Goal: Information Seeking & Learning: Learn about a topic

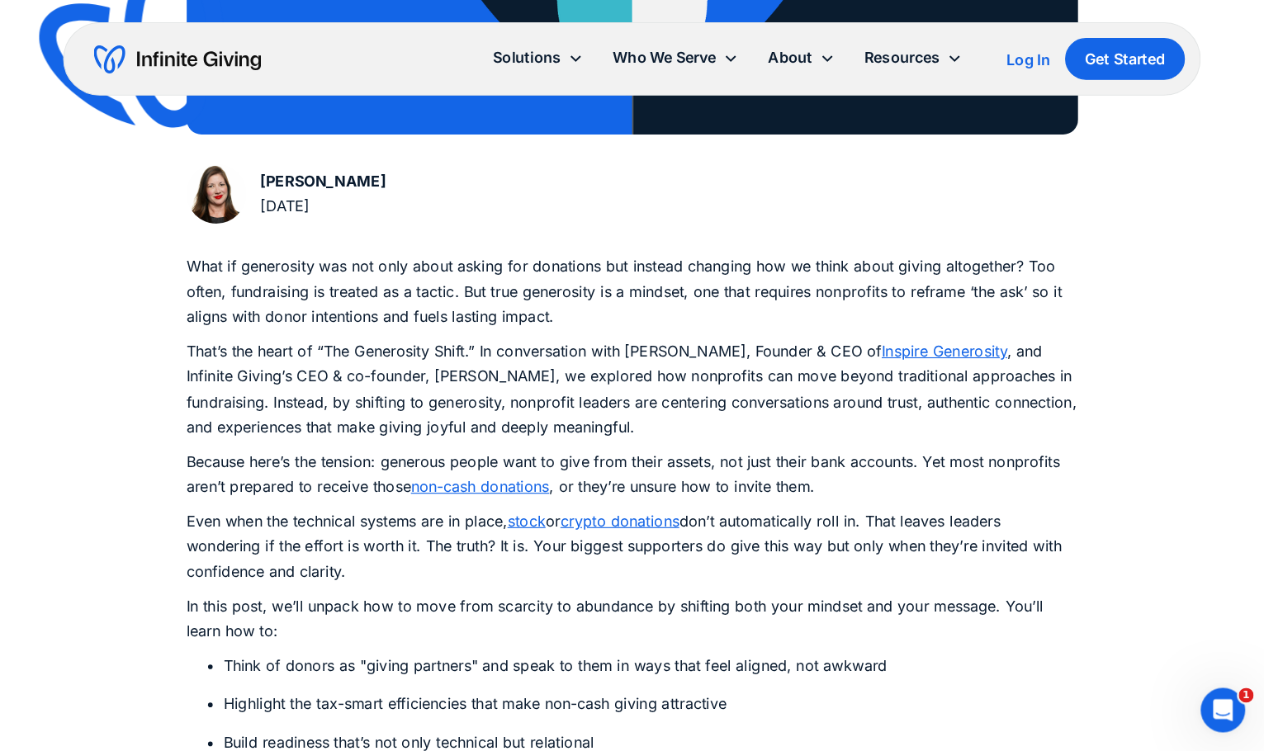
scroll to position [773, 0]
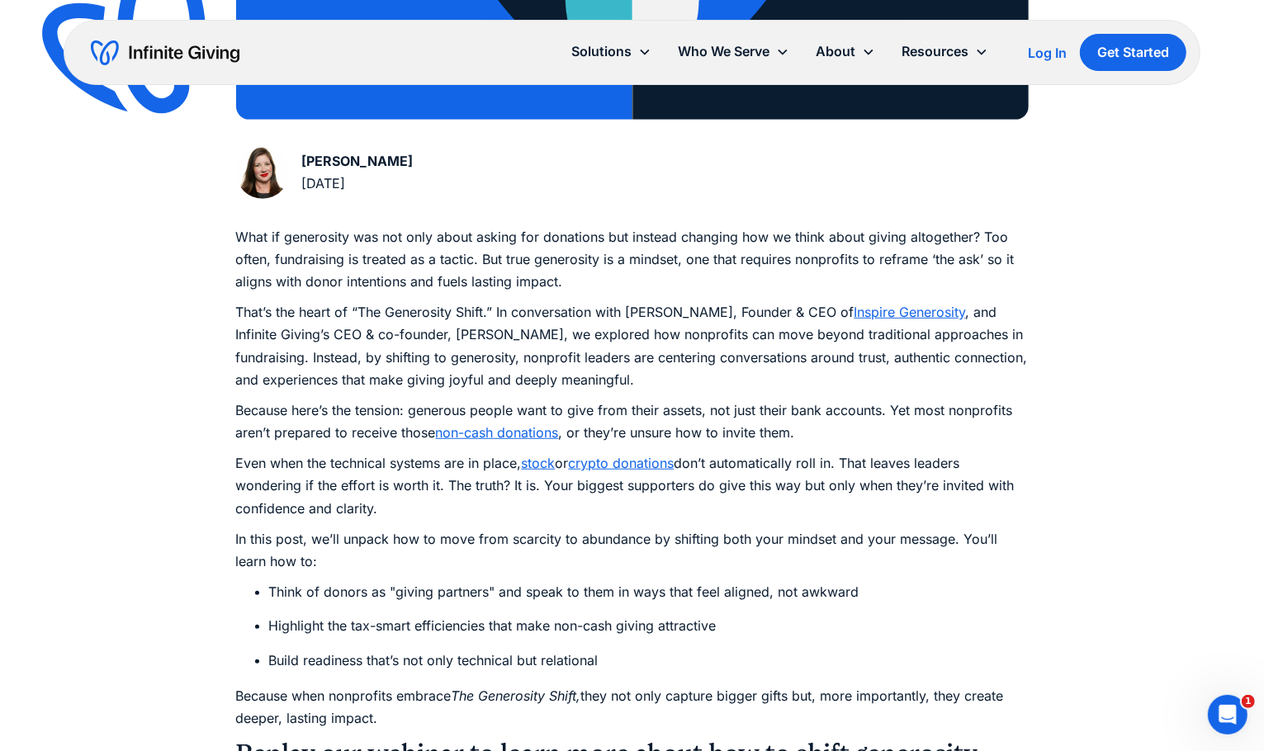
click at [445, 483] on p "Even when the technical systems are in place, stock or crypto donations don’t a…" at bounding box center [632, 486] width 792 height 68
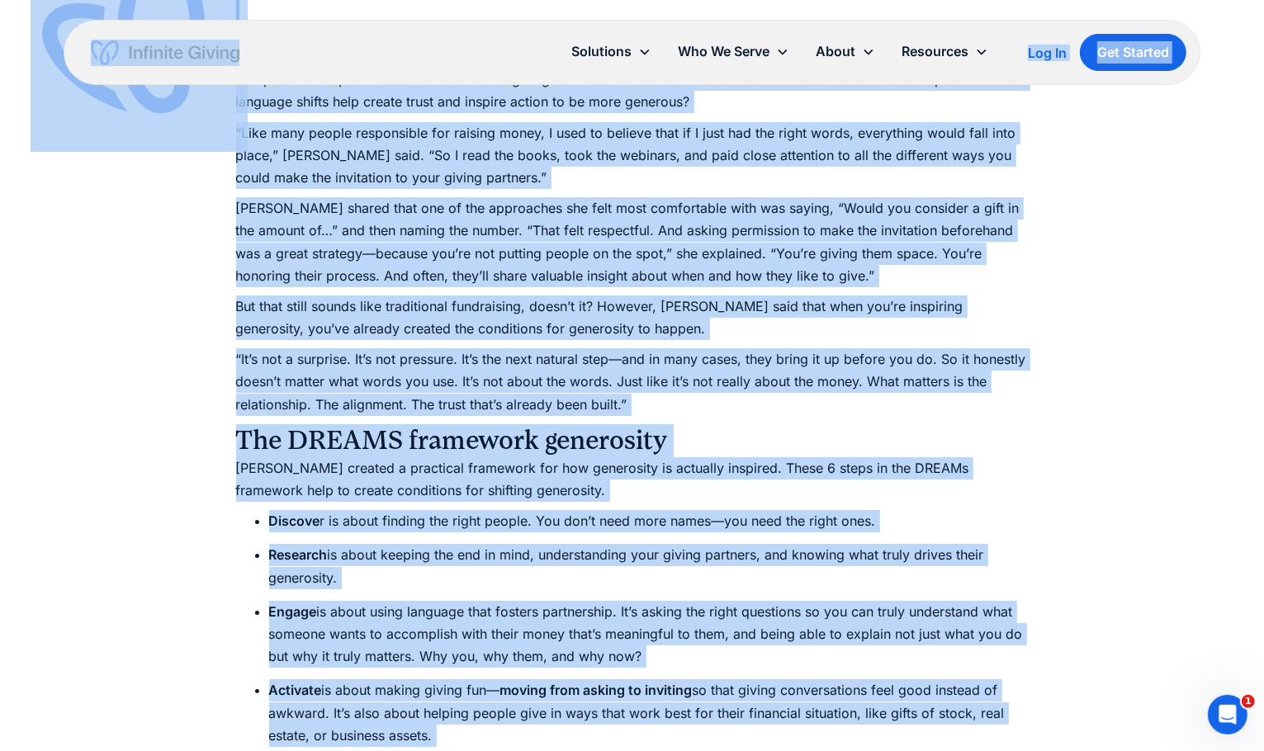
scroll to position [4689, 0]
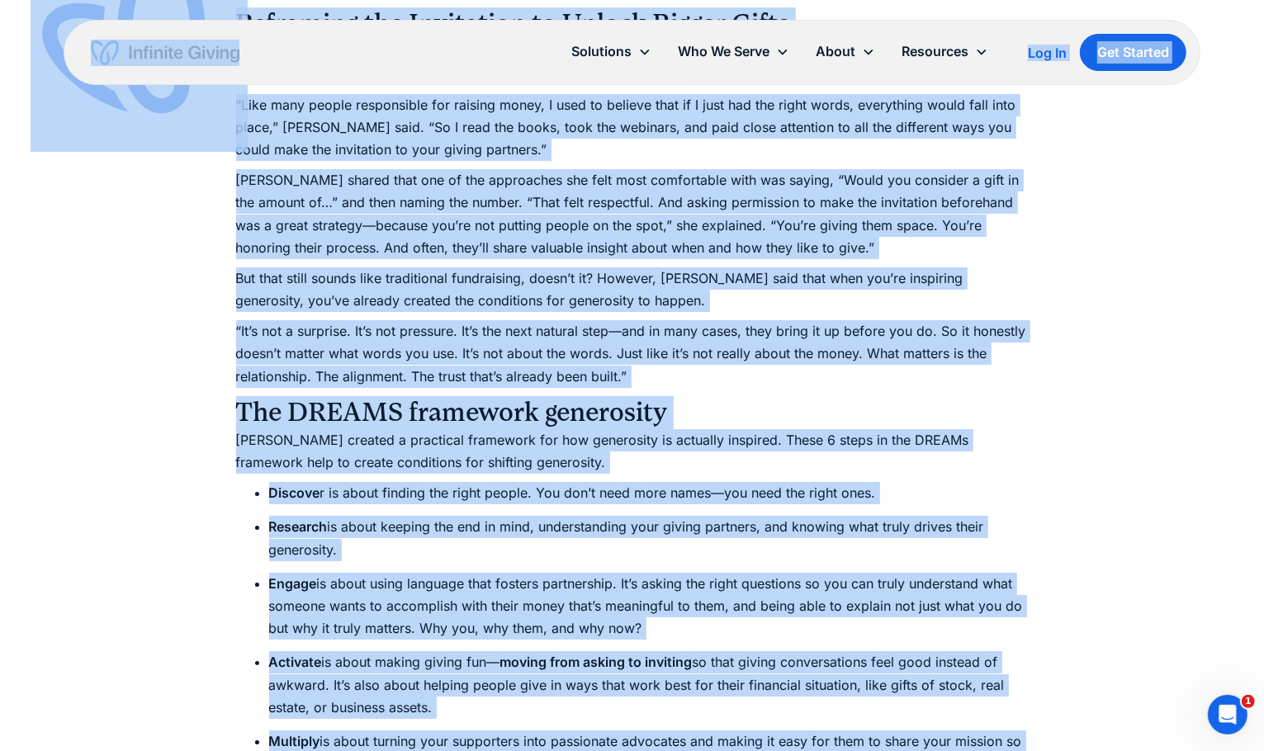
copy body "Solutions Donation Page Investing Cash Reserves Advisory Services Stock Donatio…"
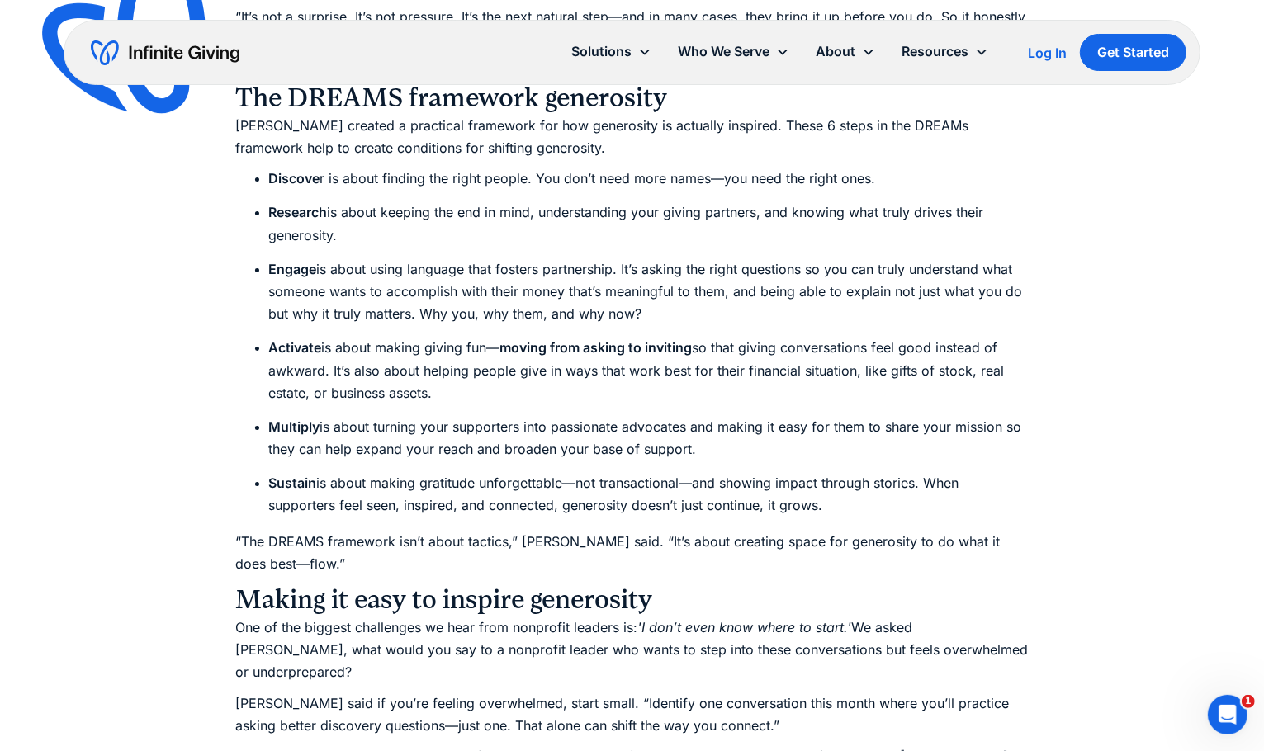
scroll to position [5008, 0]
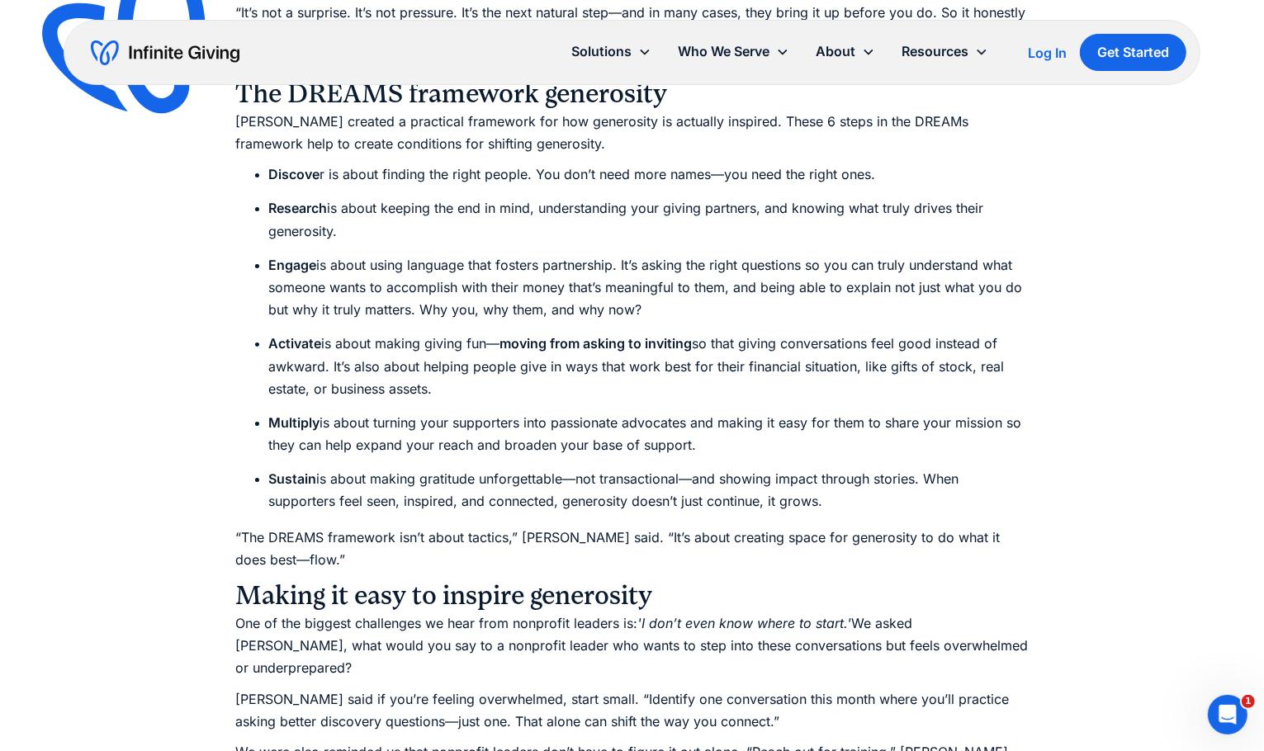
click at [764, 400] on li "Activate is about making giving fun— moving from asking to inviting so that giv…" at bounding box center [648, 367] width 759 height 68
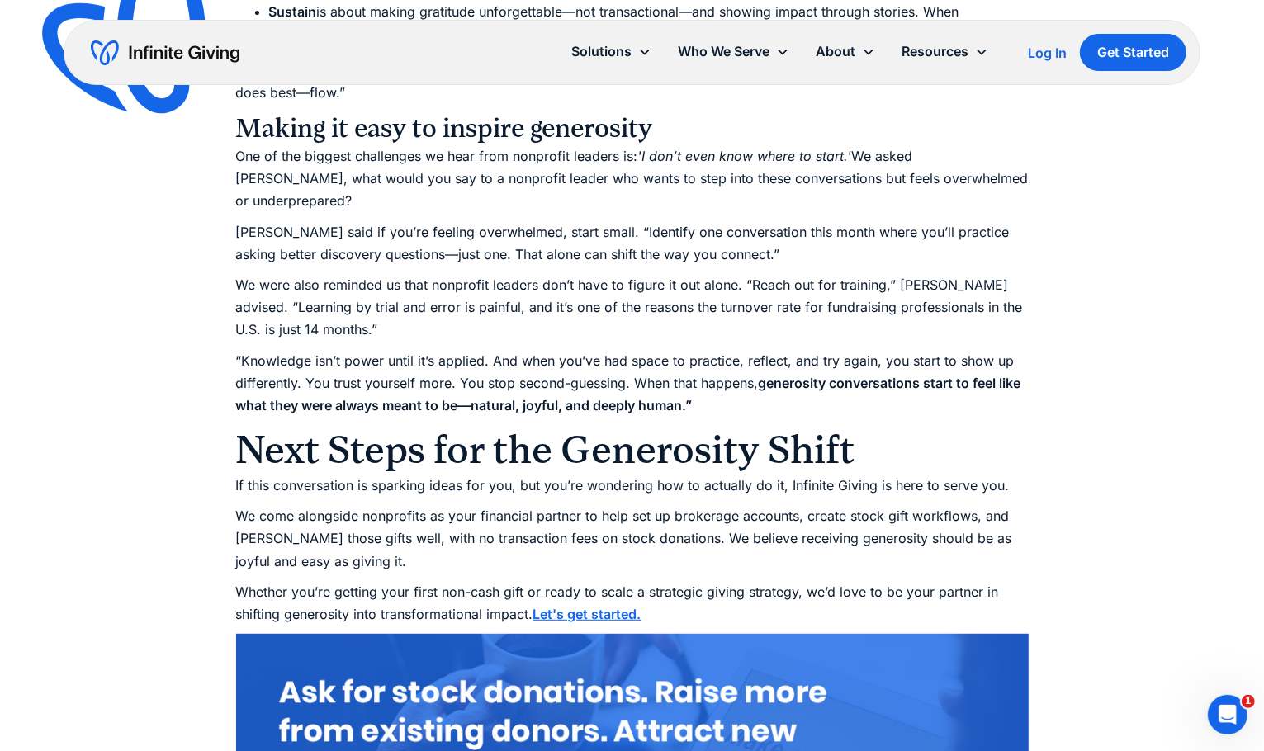
scroll to position [5478, 0]
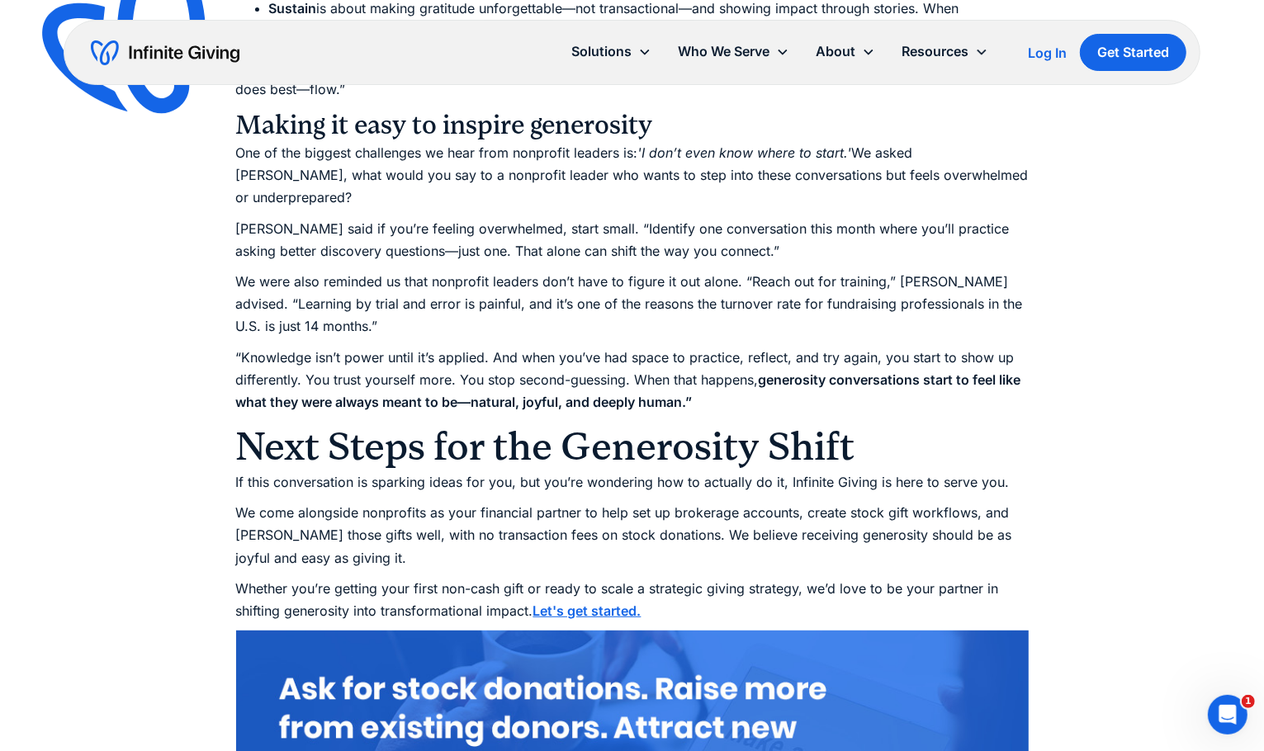
click at [745, 305] on p "We were also reminded us that nonprofit leaders don’t have to figure it out alo…" at bounding box center [632, 305] width 792 height 68
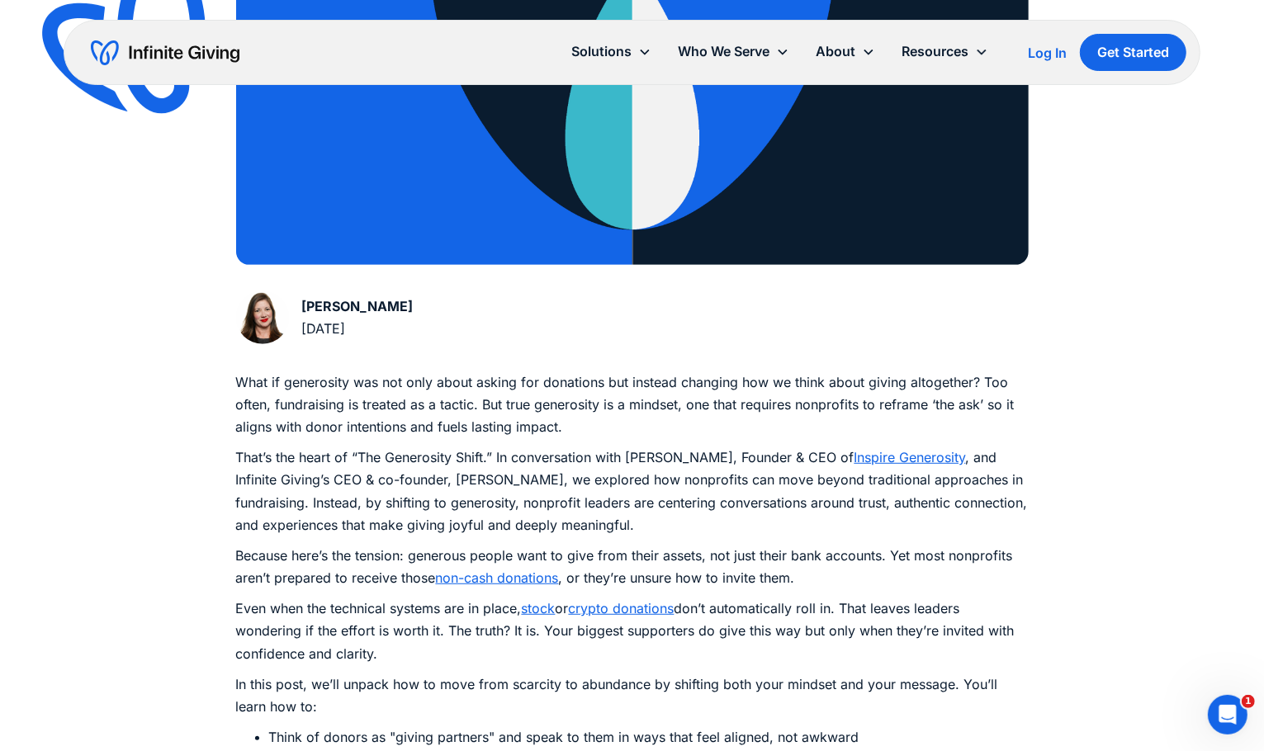
scroll to position [0, 0]
